Goal: Task Accomplishment & Management: Manage account settings

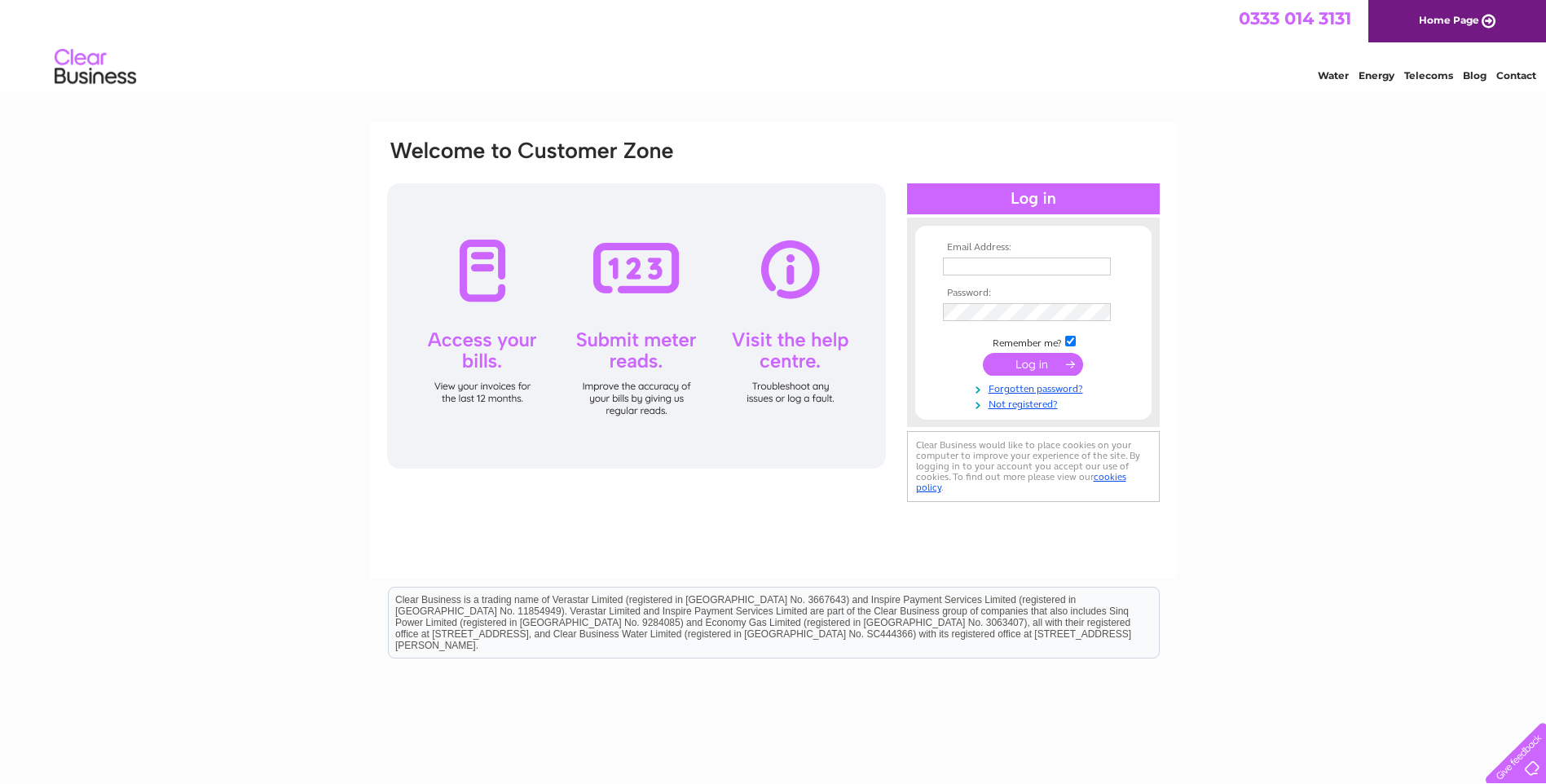
click at [1027, 265] on input "text" at bounding box center [1026, 267] width 168 height 18
click at [992, 267] on input "text" at bounding box center [1027, 268] width 170 height 20
type input "dmraccounts@daltonmetals.co.uk"
click at [1024, 366] on input "submit" at bounding box center [1033, 366] width 100 height 23
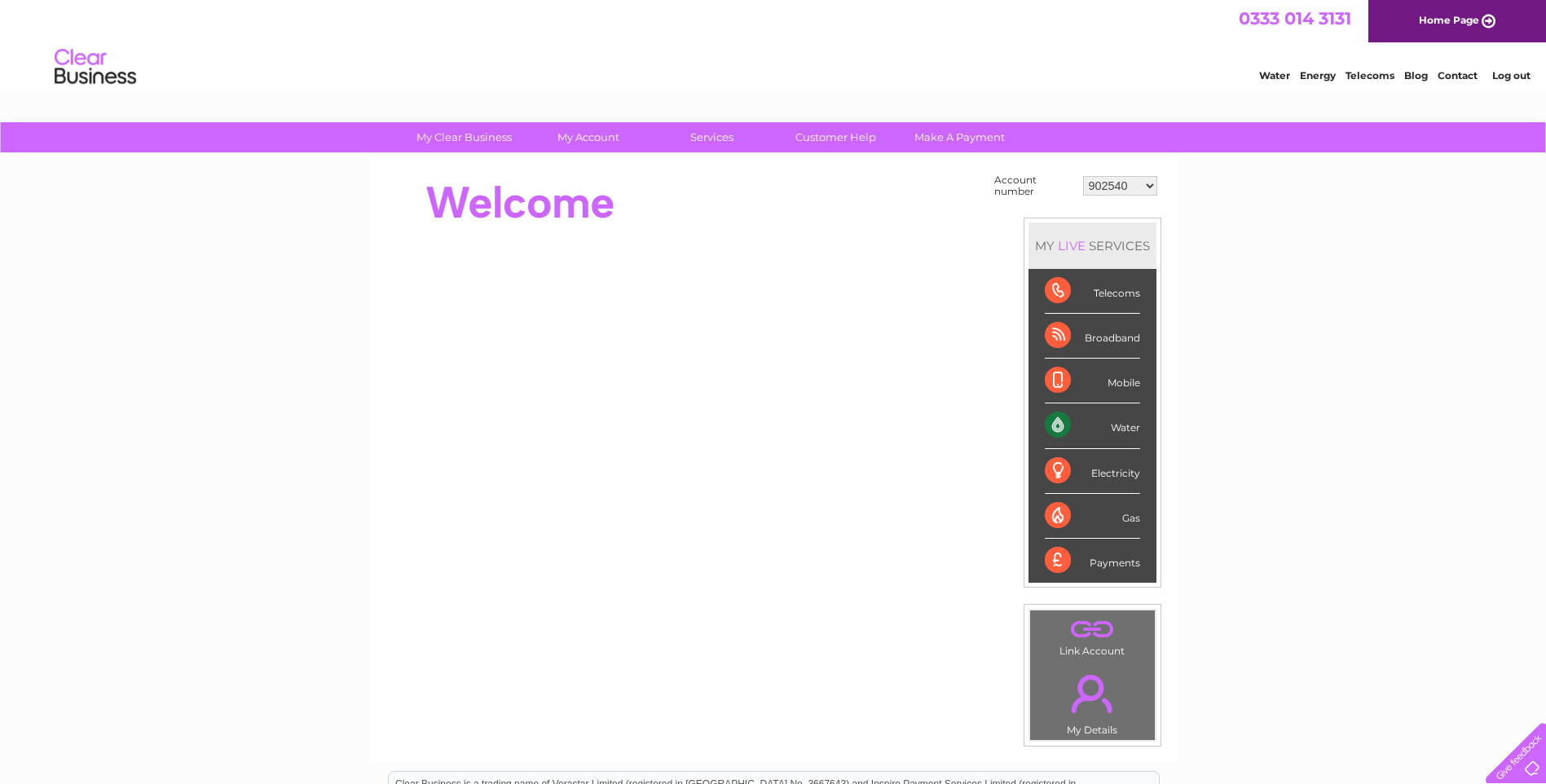
click at [1155, 186] on select "902540 902542 902544 995215 1145155 30267427" at bounding box center [1121, 186] width 75 height 20
select select "902542"
click at [1083, 176] on select "902540 902542 902544 995215 1145155 30267427" at bounding box center [1121, 186] width 75 height 20
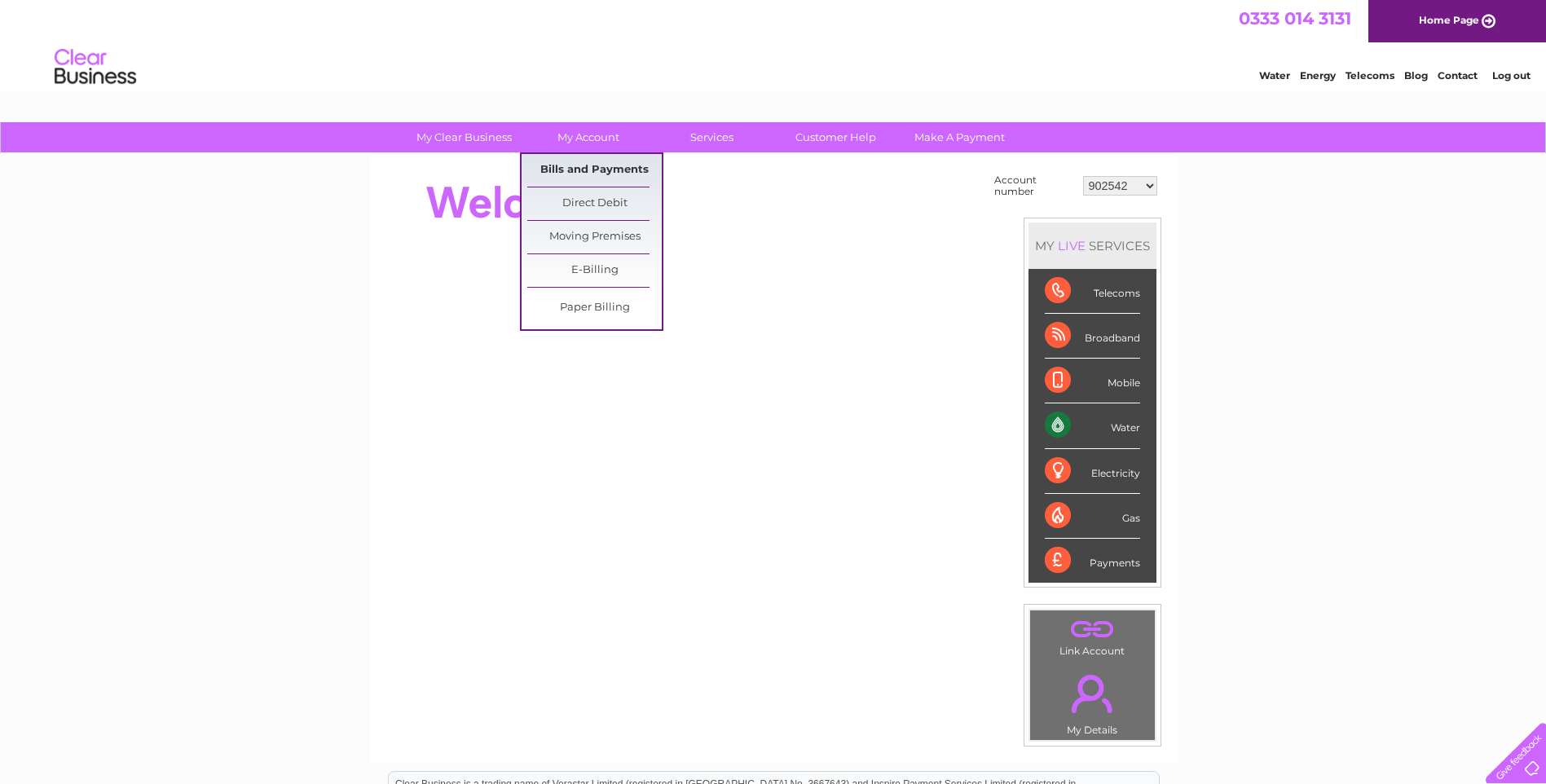
click at [598, 165] on link "Bills and Payments" at bounding box center [594, 170] width 134 height 32
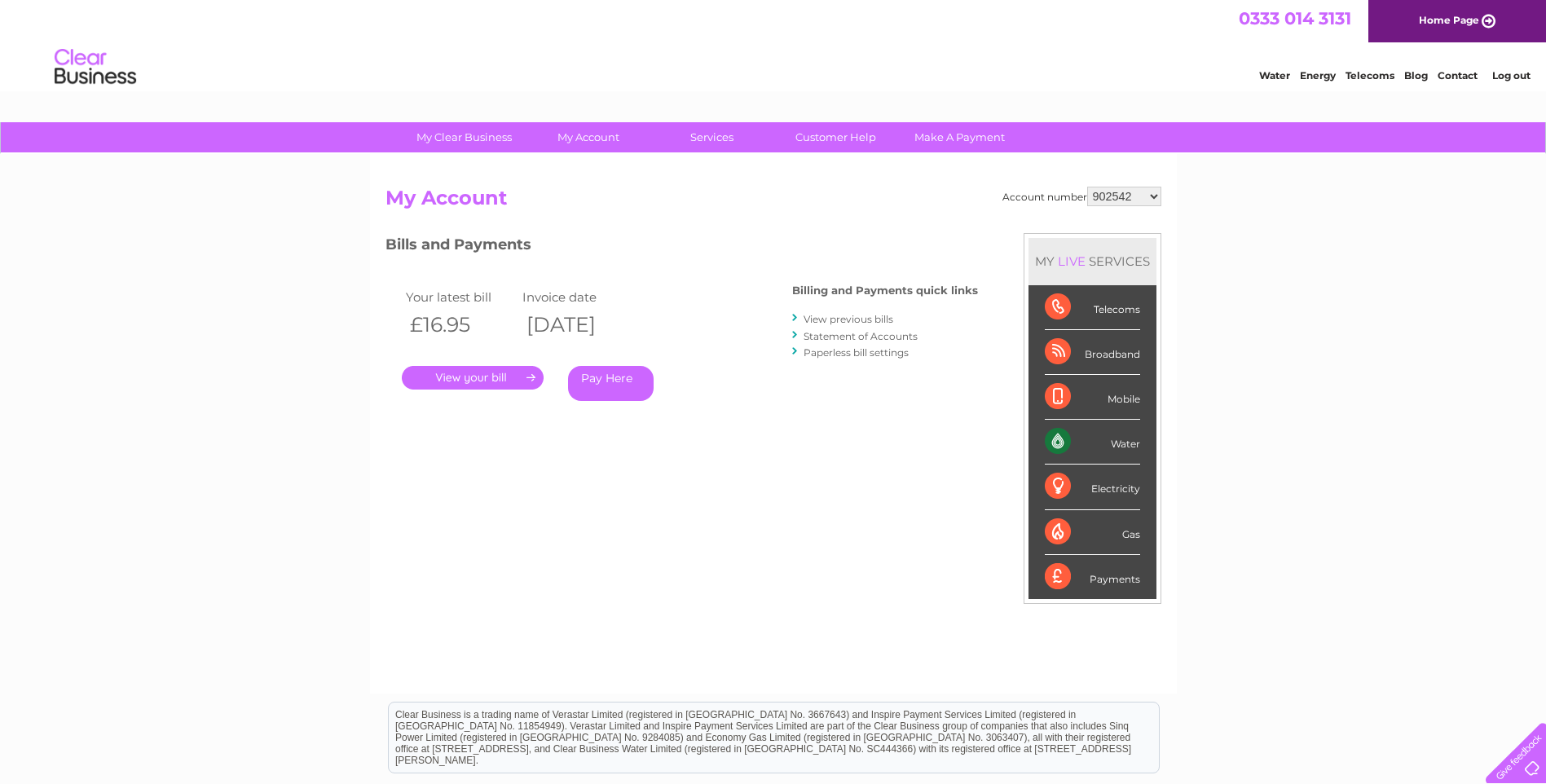
click at [467, 375] on link "." at bounding box center [473, 377] width 142 height 24
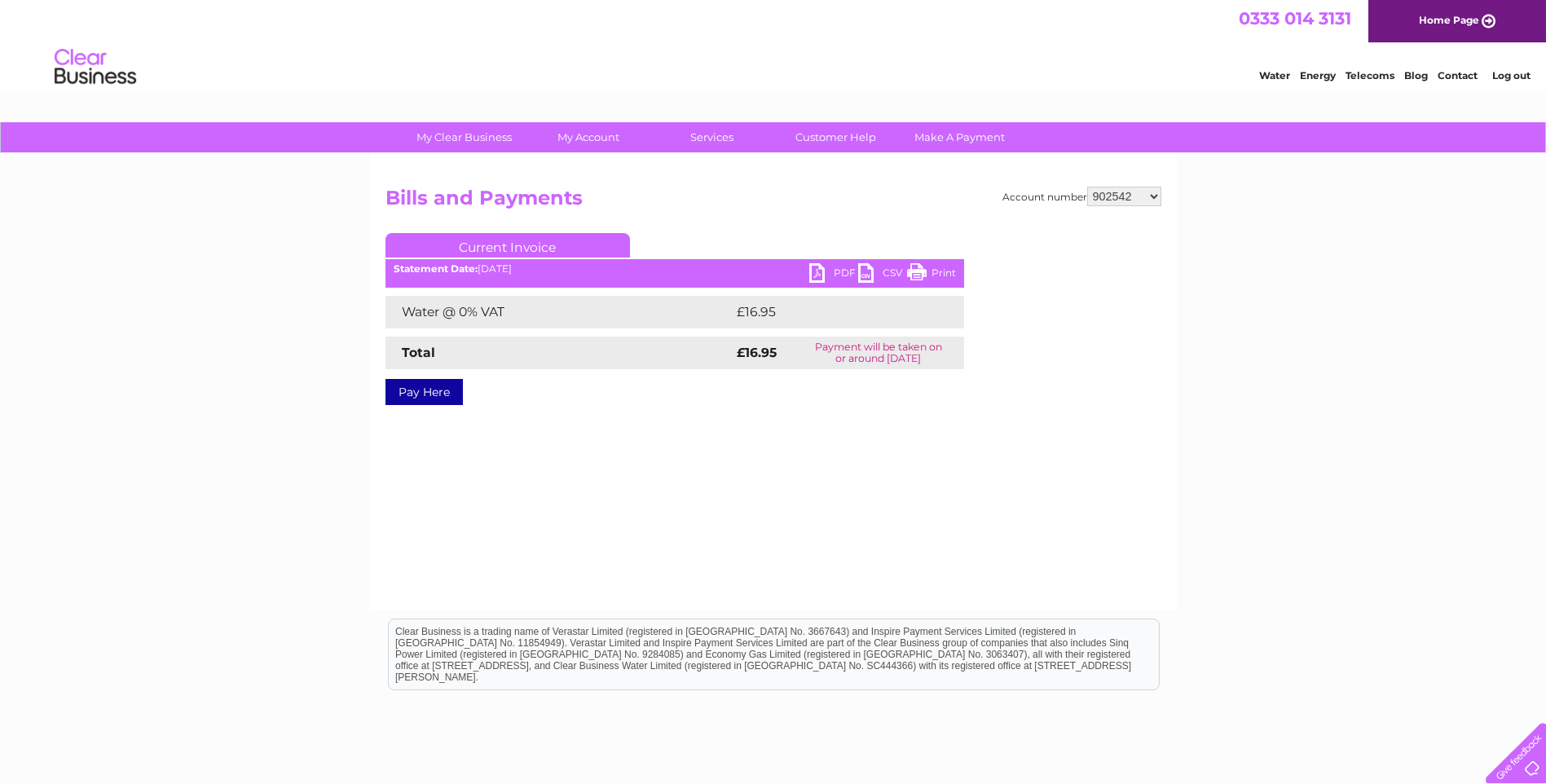
click at [829, 267] on link "PDF" at bounding box center [834, 275] width 49 height 24
click at [1517, 74] on link "Log out" at bounding box center [1511, 75] width 38 height 12
